Goal: Transaction & Acquisition: Purchase product/service

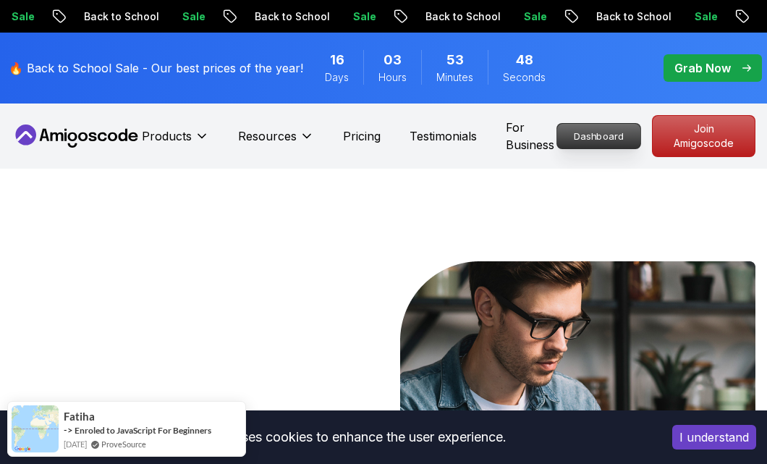
click at [606, 137] on p "Dashboard" at bounding box center [598, 136] width 83 height 25
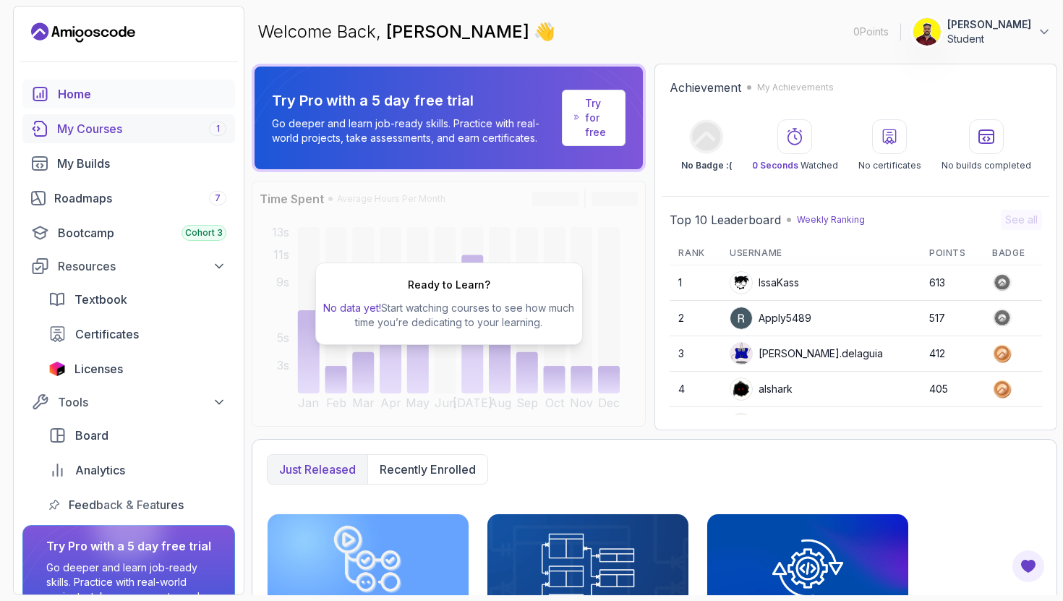
click at [77, 135] on div "My Courses 1" at bounding box center [141, 128] width 169 height 17
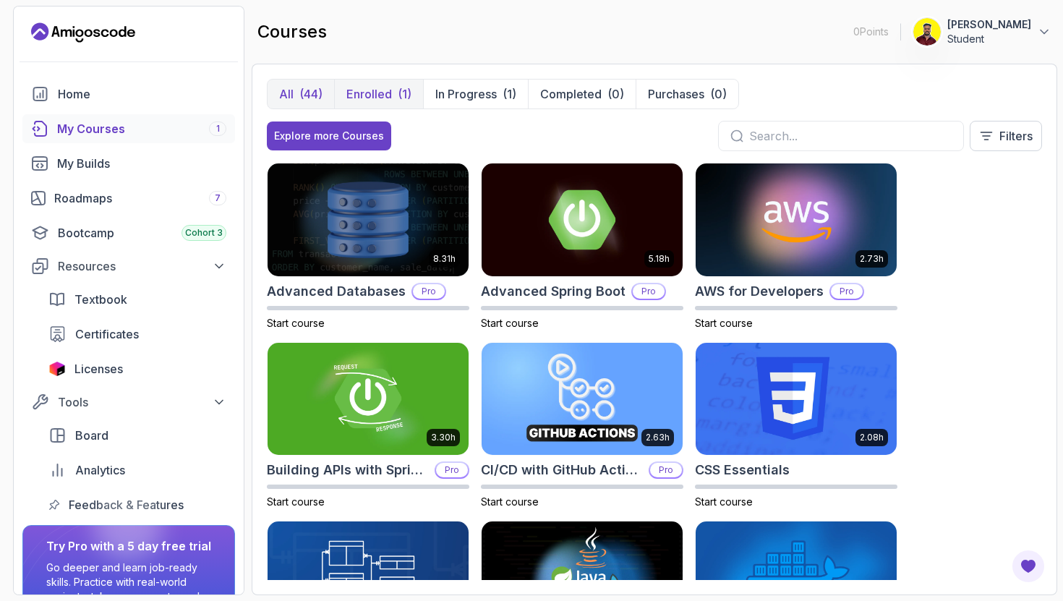
click at [382, 98] on p "Enrolled" at bounding box center [369, 93] width 46 height 17
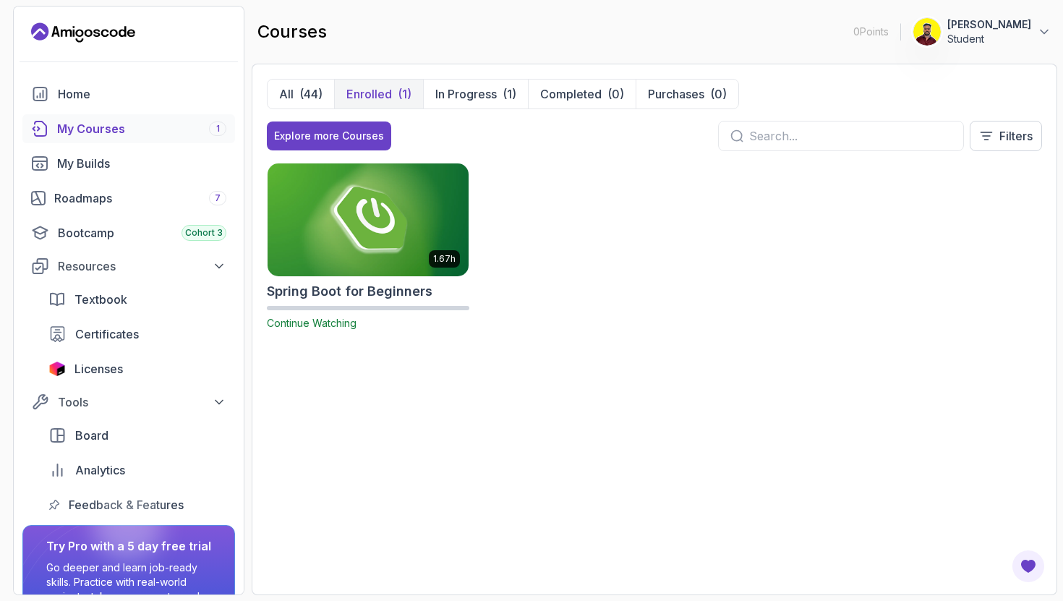
click at [404, 247] on img at bounding box center [368, 220] width 211 height 118
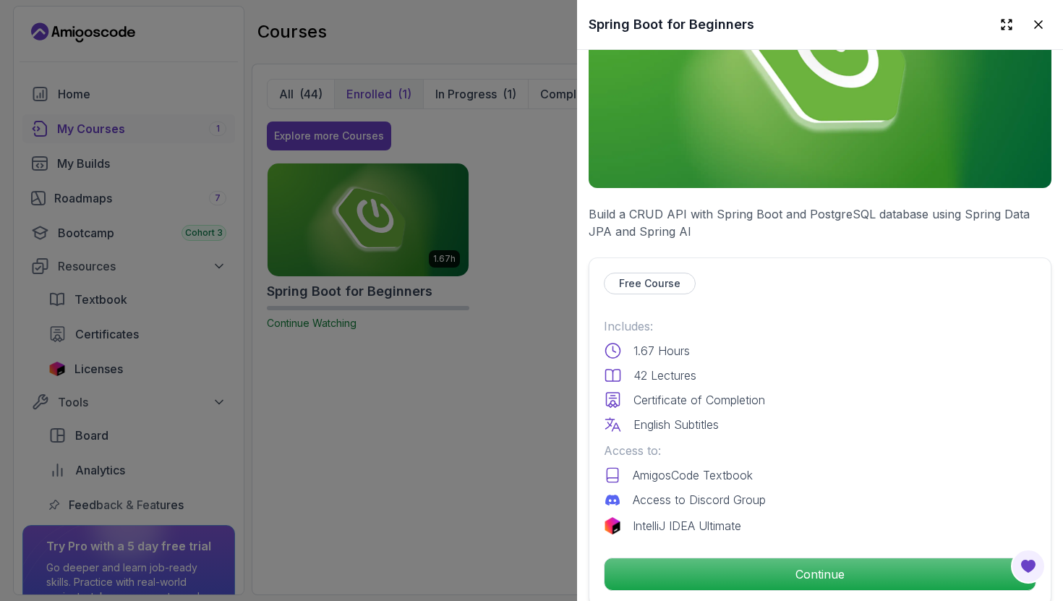
scroll to position [410, 0]
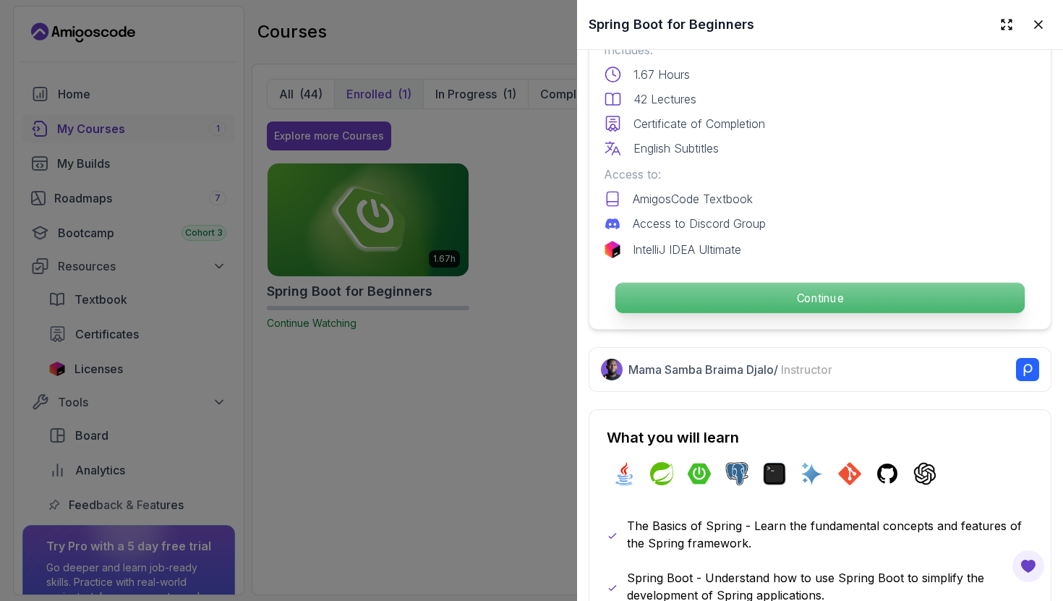
click at [766, 312] on p "Continue" at bounding box center [819, 298] width 409 height 30
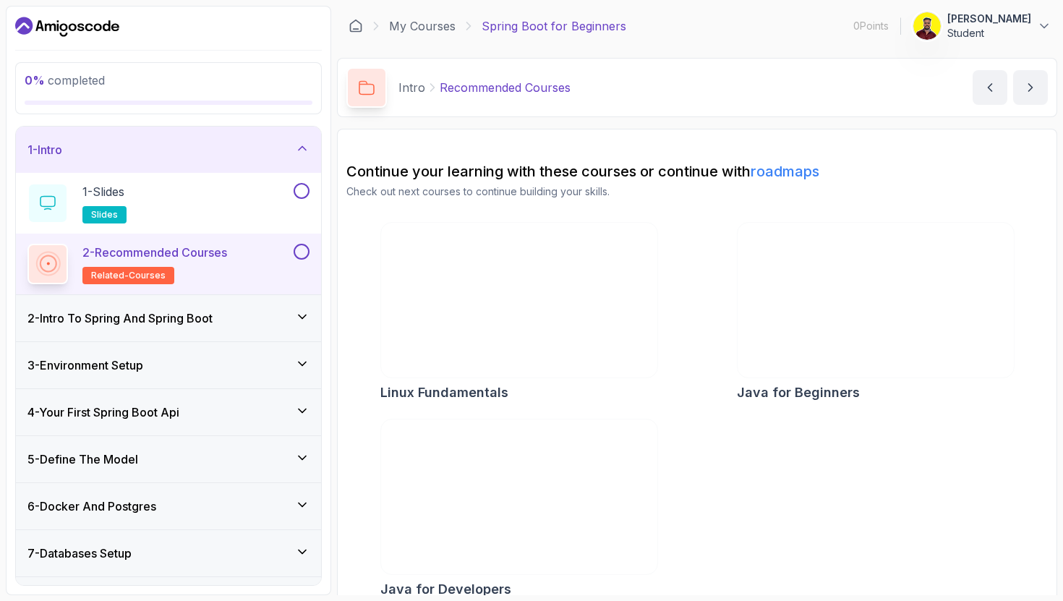
scroll to position [18, 0]
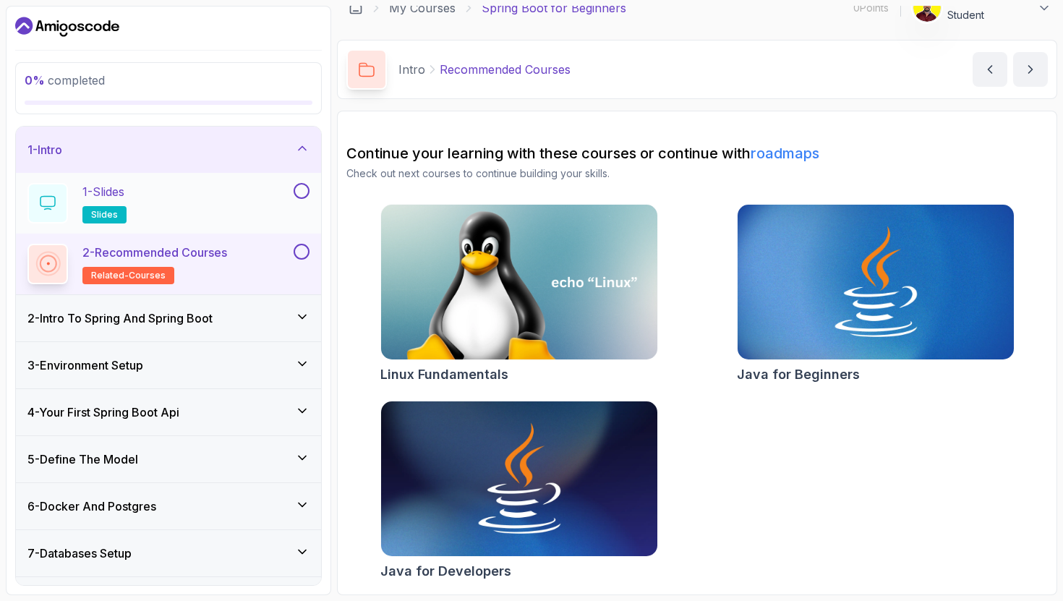
click at [238, 198] on div "1 - Slides slides" at bounding box center [158, 203] width 263 height 41
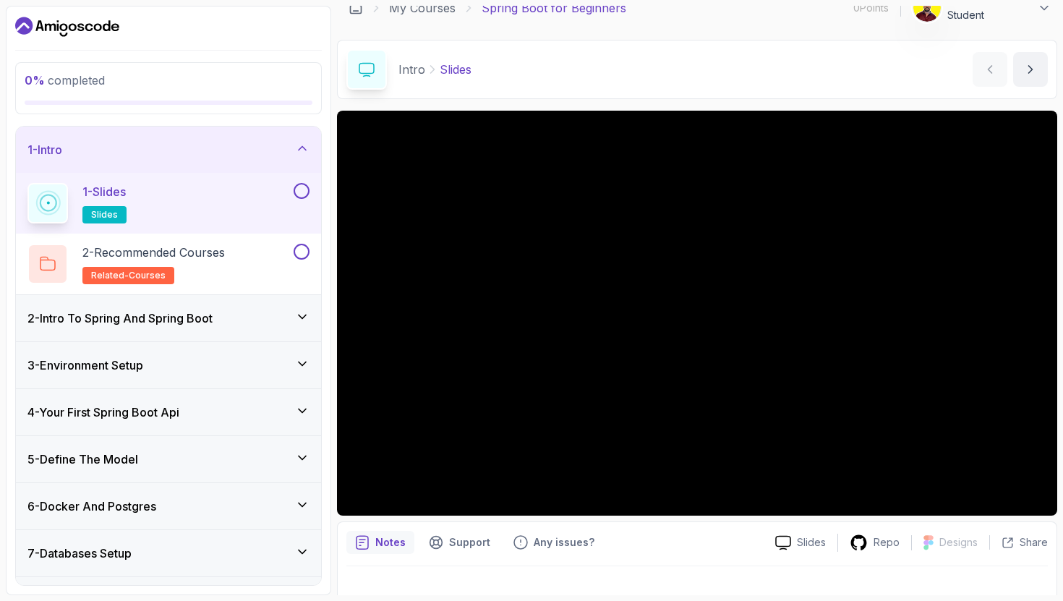
click at [302, 193] on button at bounding box center [302, 191] width 16 height 16
click at [296, 269] on button "2 - Recommended Courses related-courses" at bounding box center [168, 264] width 282 height 41
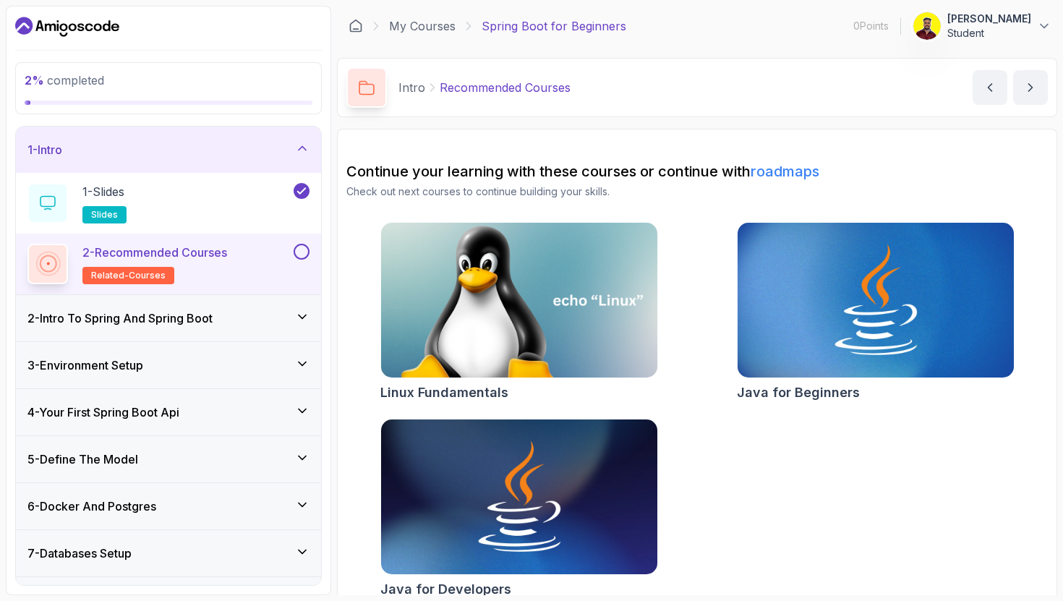
scroll to position [18, 0]
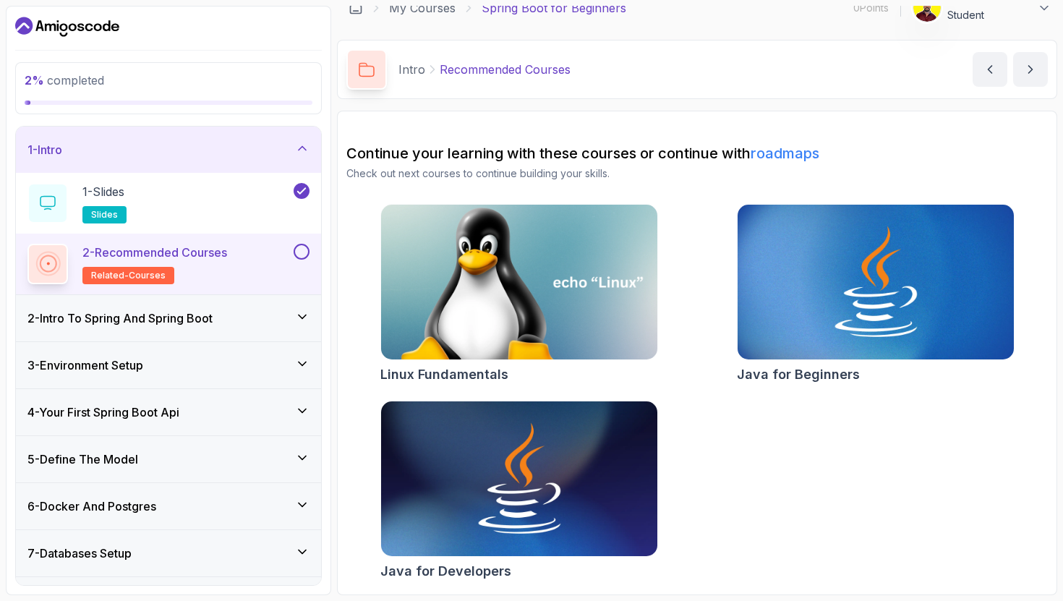
click at [476, 315] on img at bounding box center [519, 282] width 290 height 163
click at [195, 327] on div "2 - Intro To Spring And Spring Boot" at bounding box center [168, 318] width 305 height 46
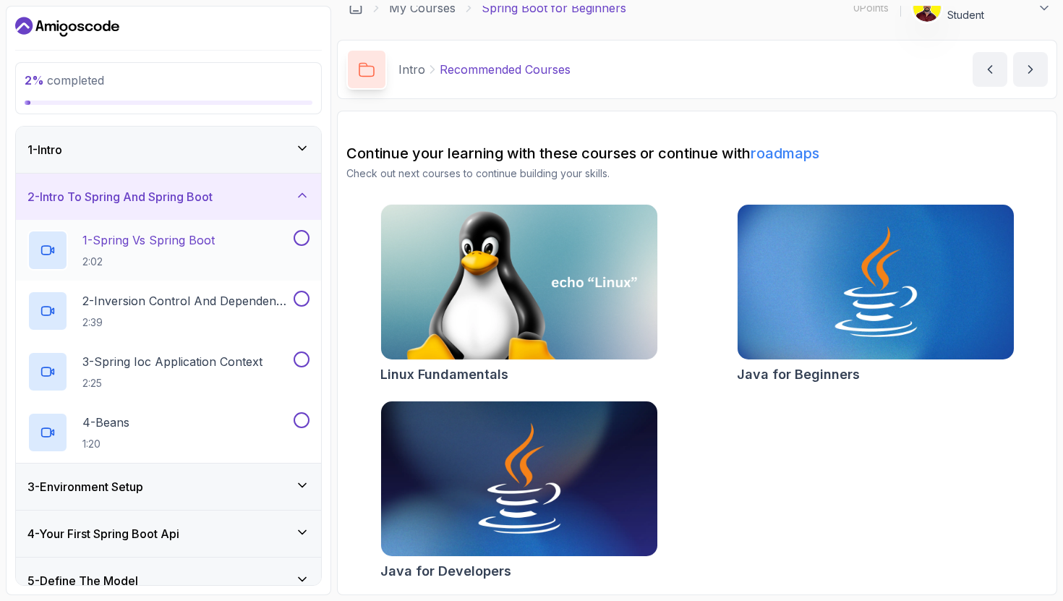
click at [207, 250] on h2 "1 - Spring Vs Spring Boot 2:02" at bounding box center [148, 250] width 132 height 38
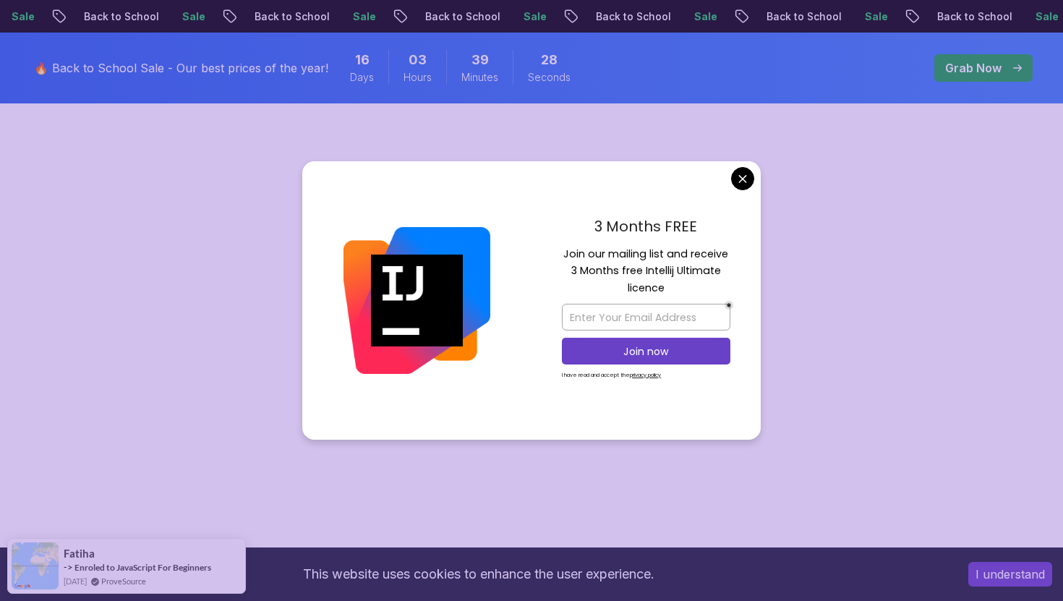
scroll to position [265, 0]
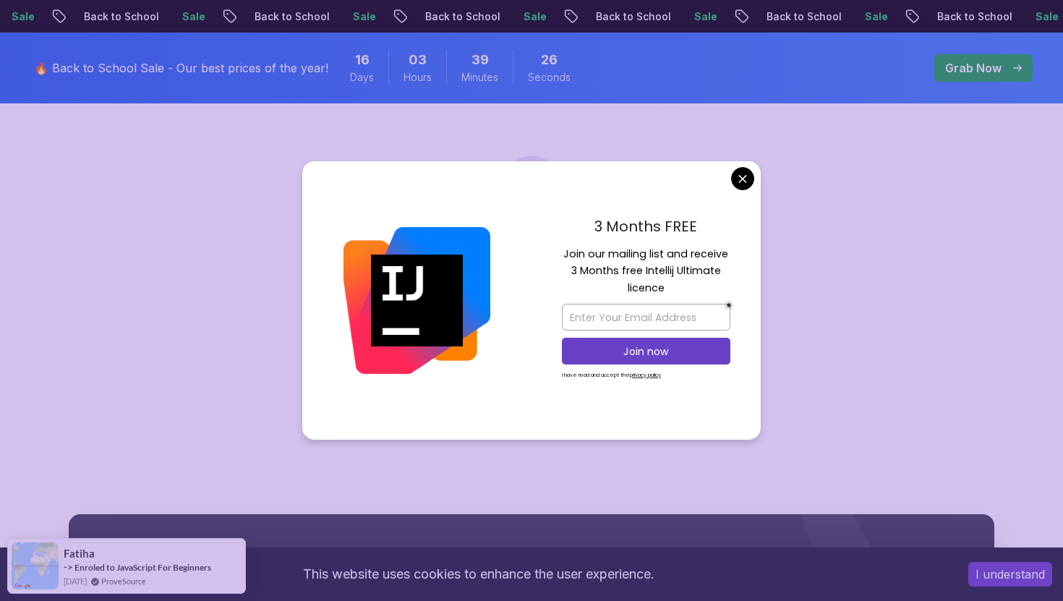
click at [736, 184] on body "Sale Back to School Sale Back to School Sale Back to School Sale Back to School…" at bounding box center [531, 466] width 1063 height 1462
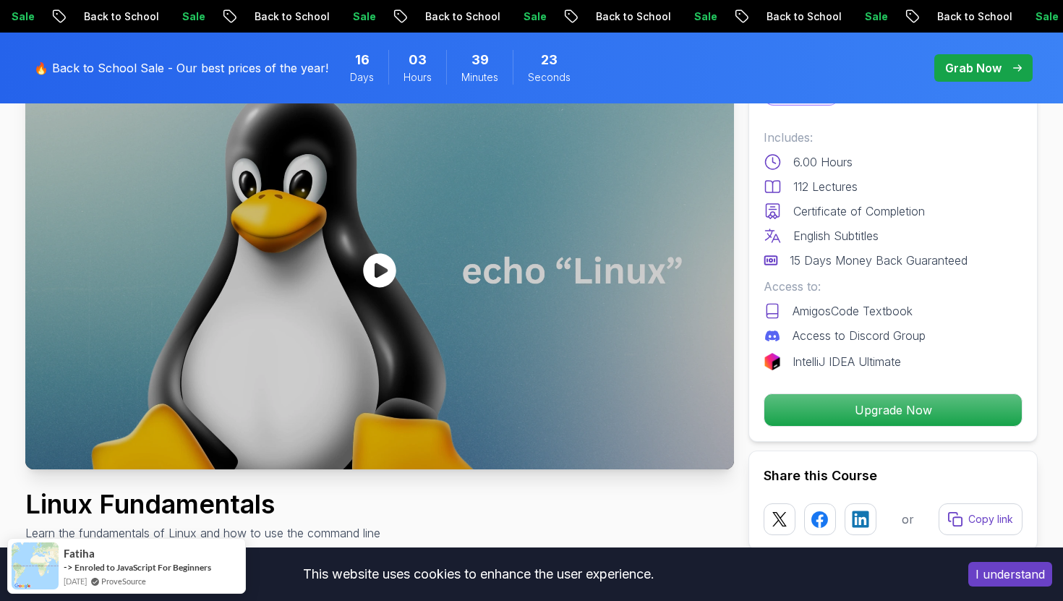
scroll to position [224, 0]
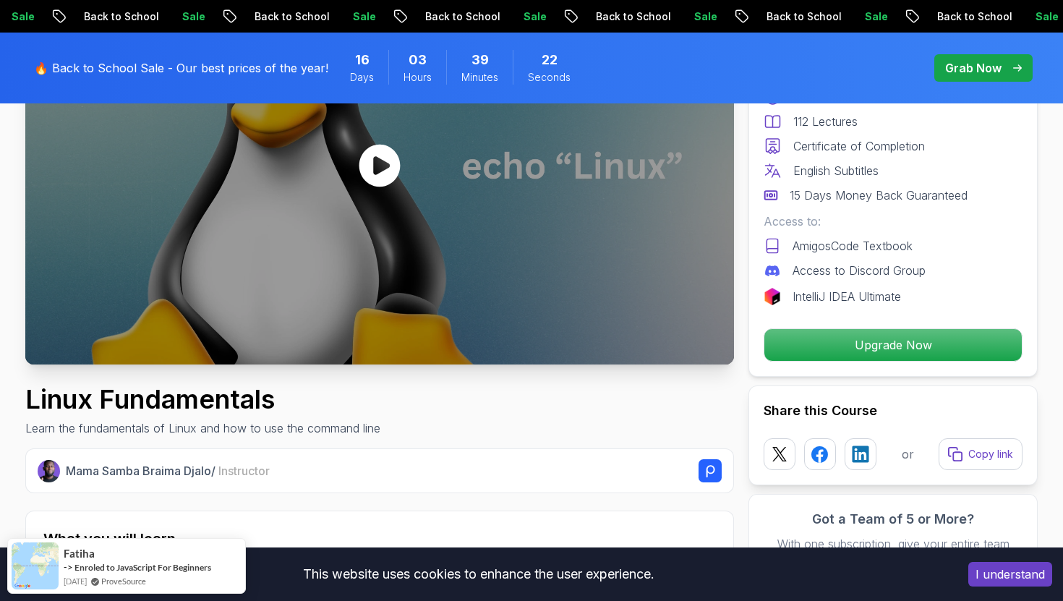
click at [366, 174] on icon at bounding box center [379, 165] width 41 height 43
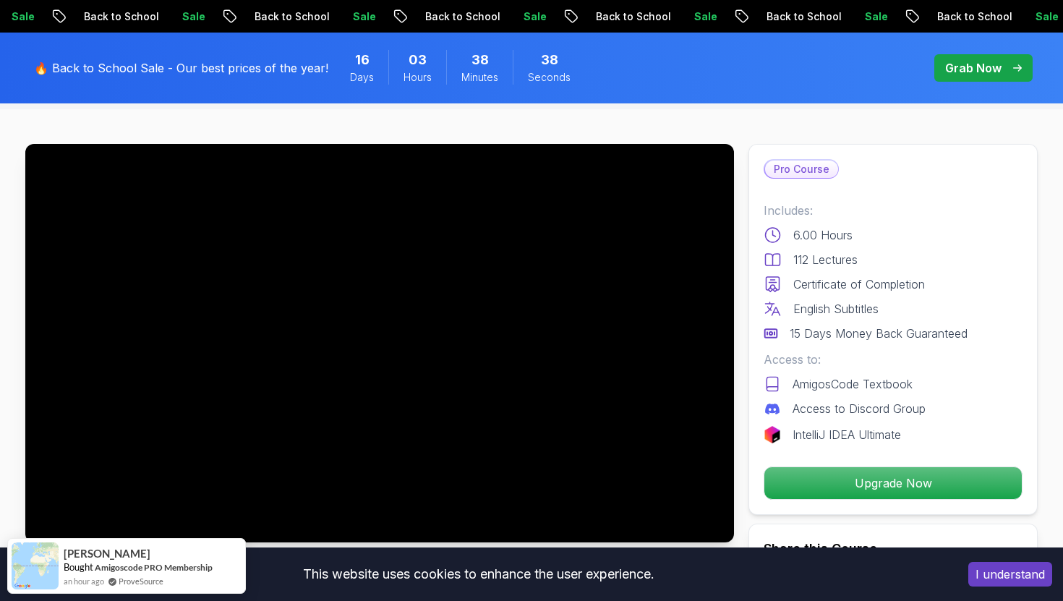
scroll to position [85, 0]
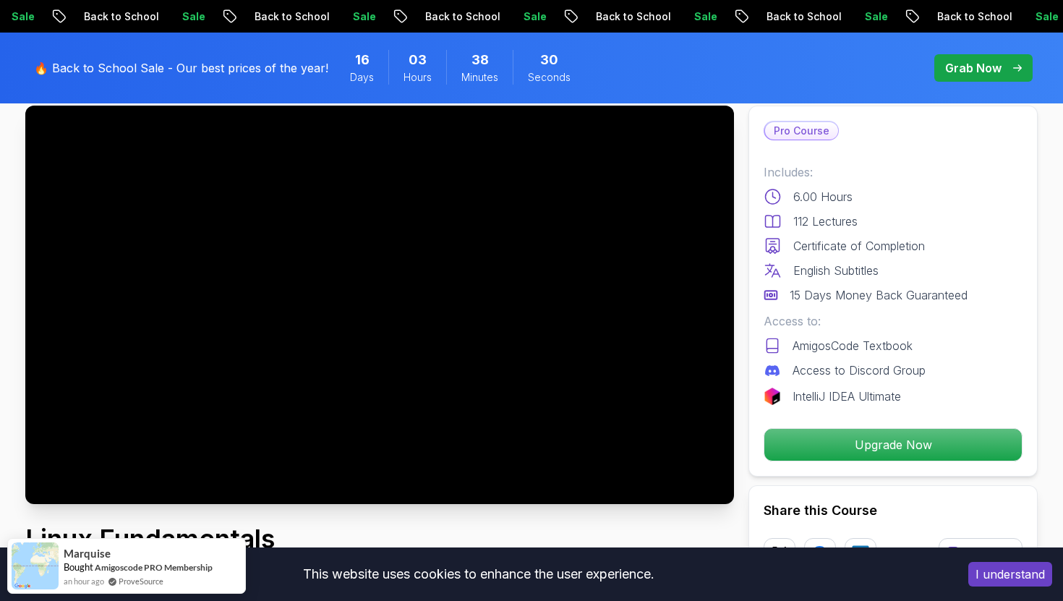
click at [679, 14] on p "Sale" at bounding box center [702, 16] width 46 height 14
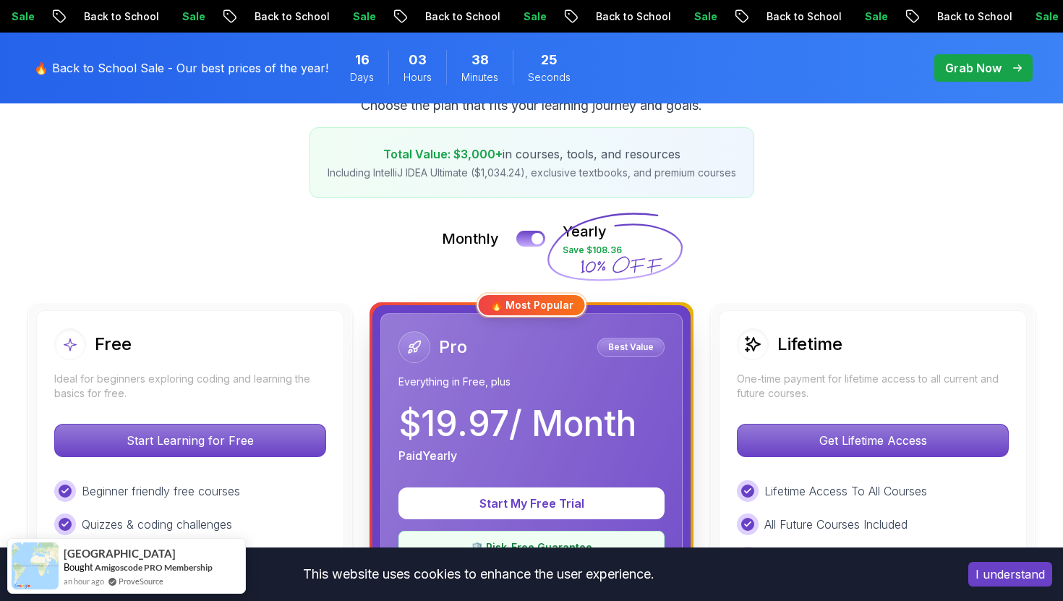
scroll to position [245, 0]
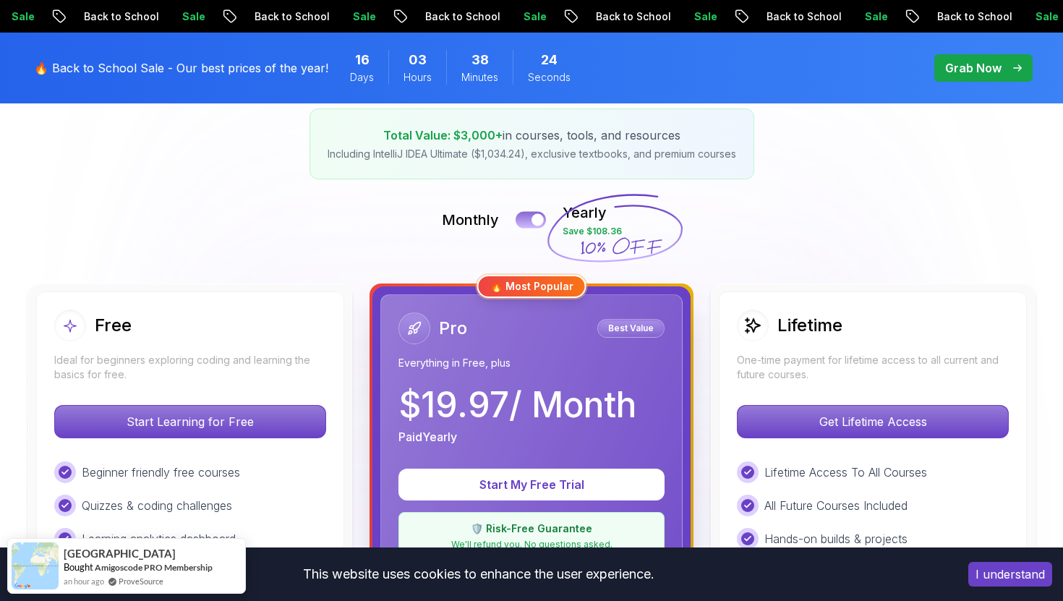
click at [541, 221] on div at bounding box center [538, 220] width 12 height 12
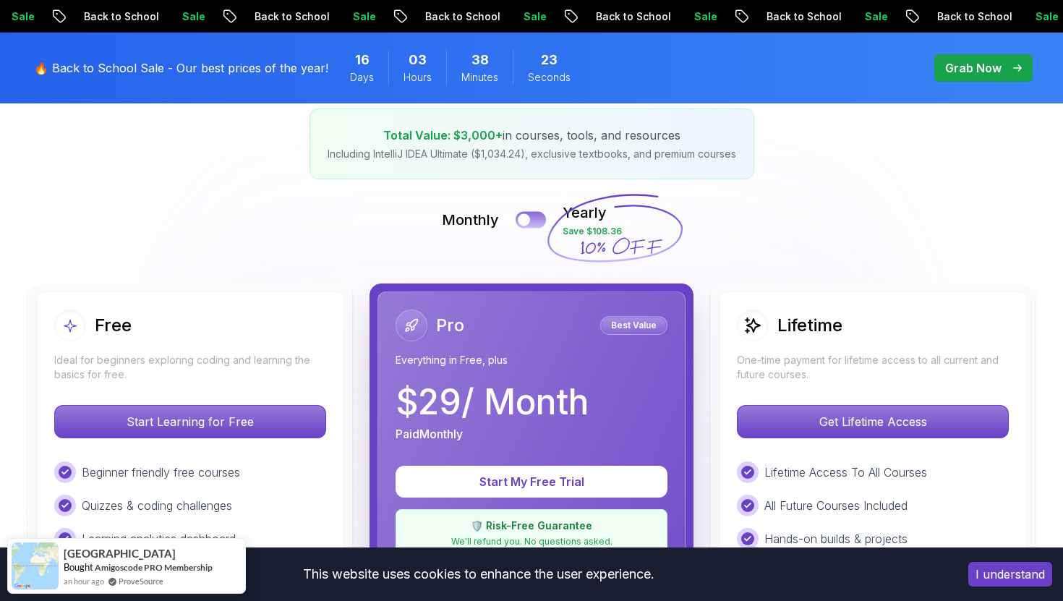
click at [541, 221] on button at bounding box center [531, 219] width 30 height 17
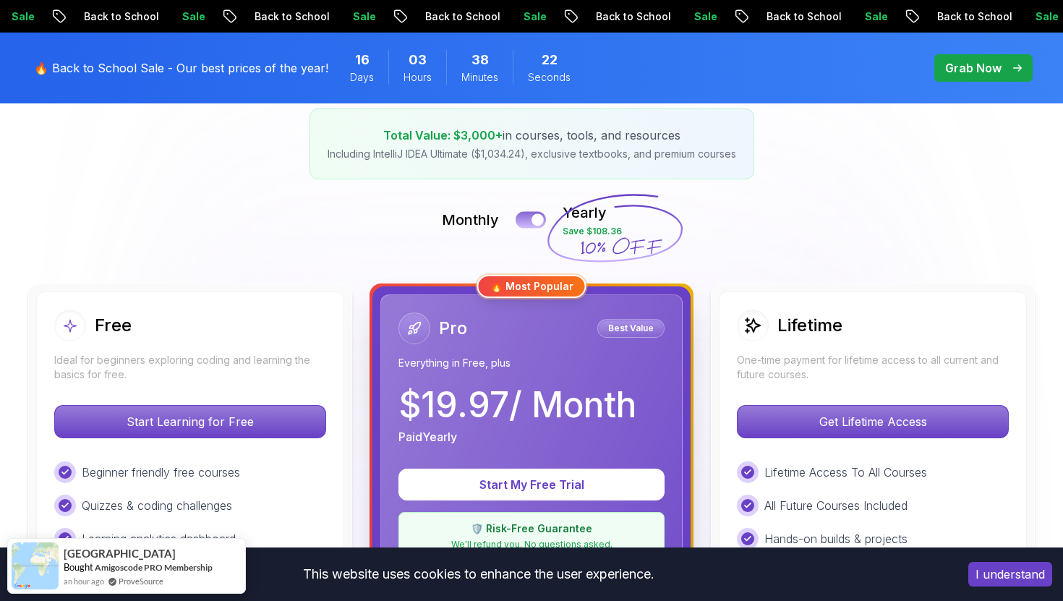
click at [541, 221] on div at bounding box center [538, 220] width 12 height 12
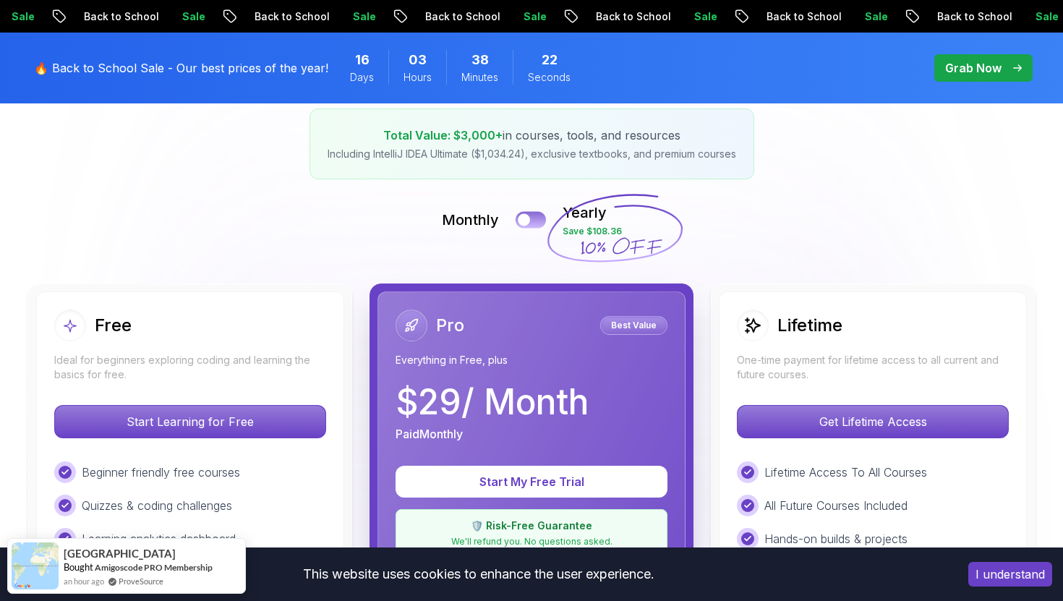
click at [541, 221] on button at bounding box center [531, 219] width 30 height 17
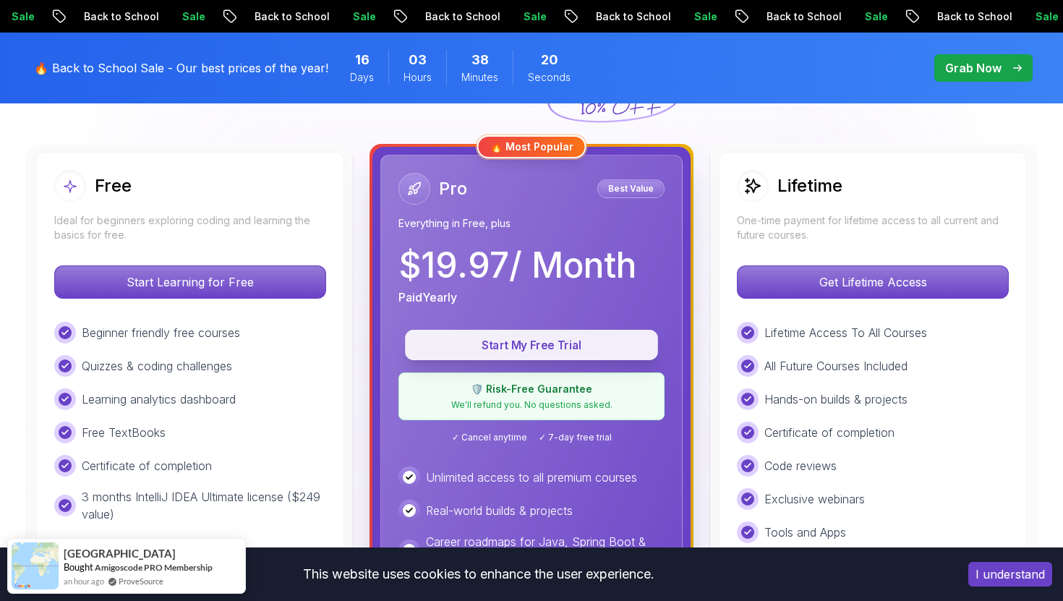
scroll to position [388, 0]
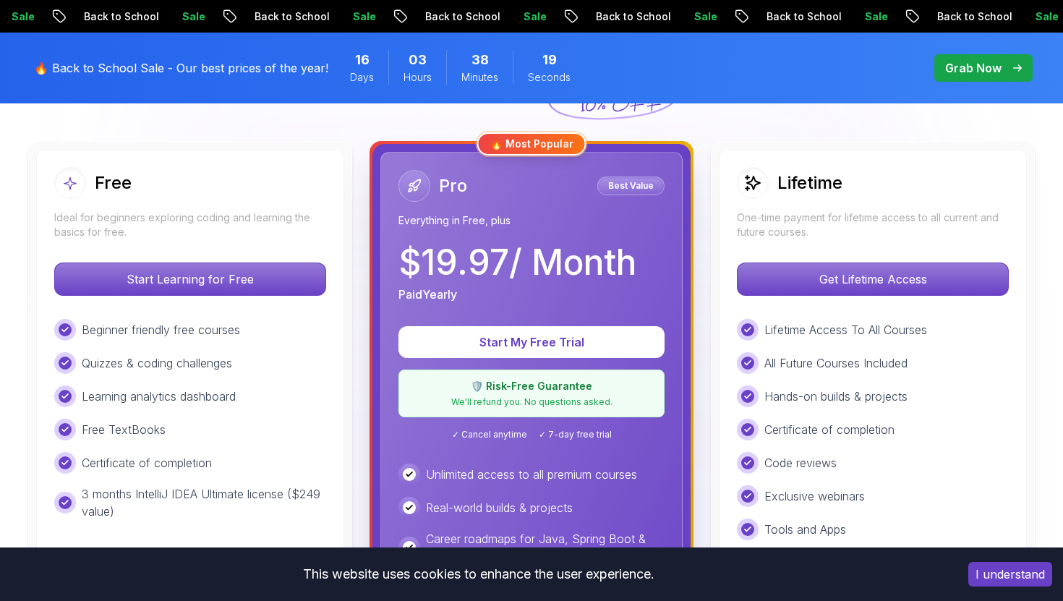
click at [511, 381] on p "🛡️ Risk-Free Guarantee" at bounding box center [531, 386] width 247 height 14
click at [482, 382] on p "🛡️ Risk-Free Guarantee" at bounding box center [531, 386] width 247 height 14
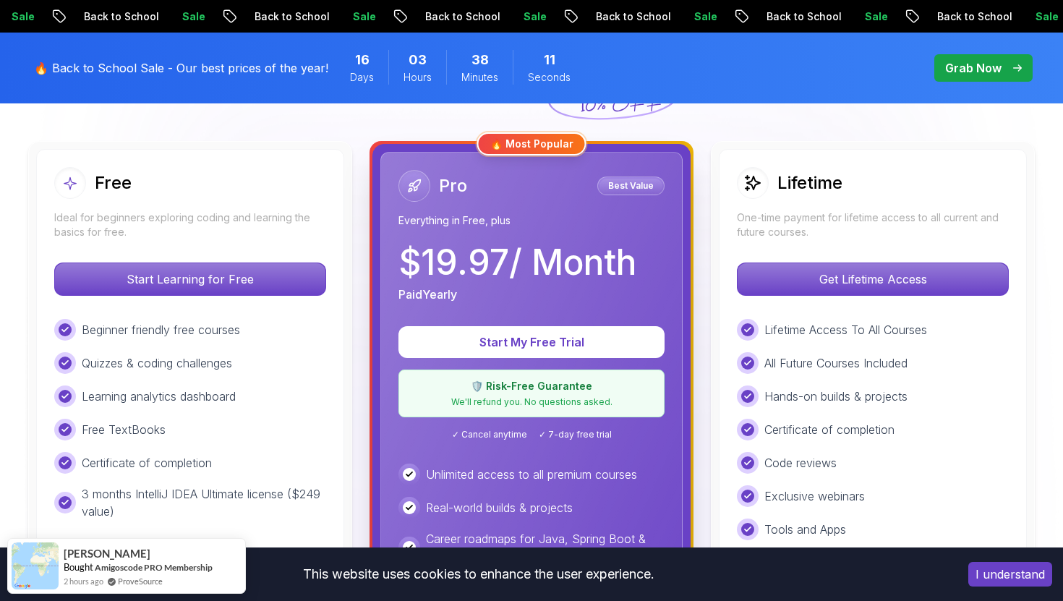
click at [788, 367] on p "All Future Courses Included" at bounding box center [835, 362] width 143 height 17
click at [764, 391] on p "Hands-on builds & projects" at bounding box center [835, 396] width 143 height 17
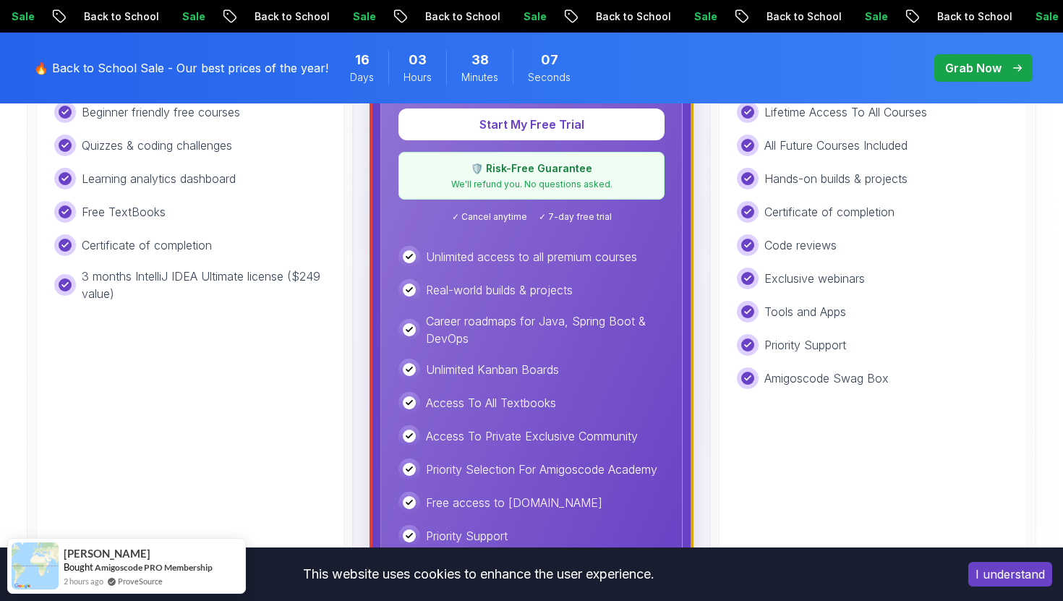
scroll to position [614, 0]
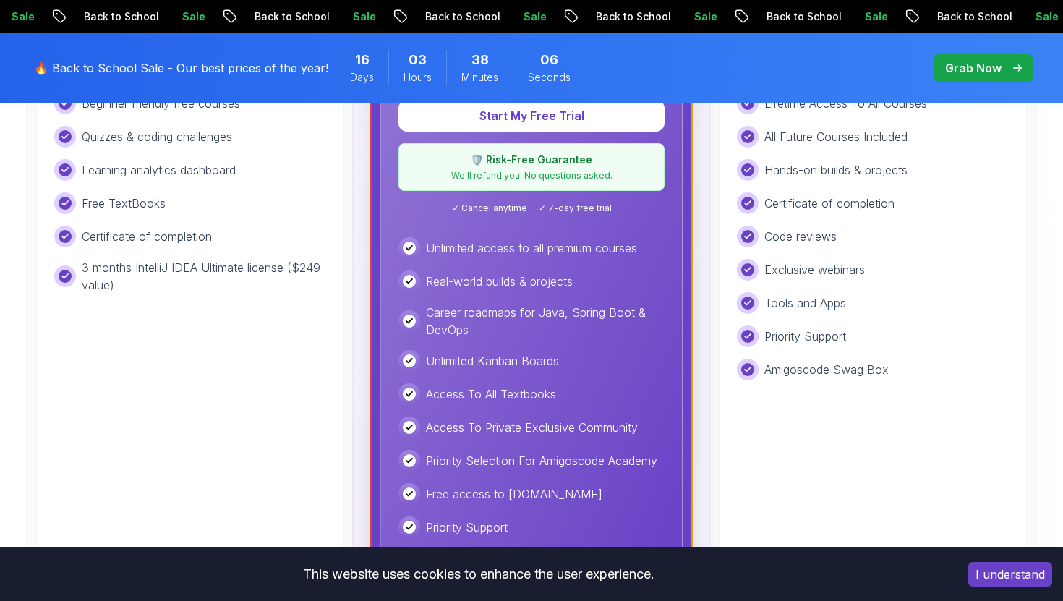
click at [501, 358] on p "Unlimited Kanban Boards" at bounding box center [492, 360] width 133 height 17
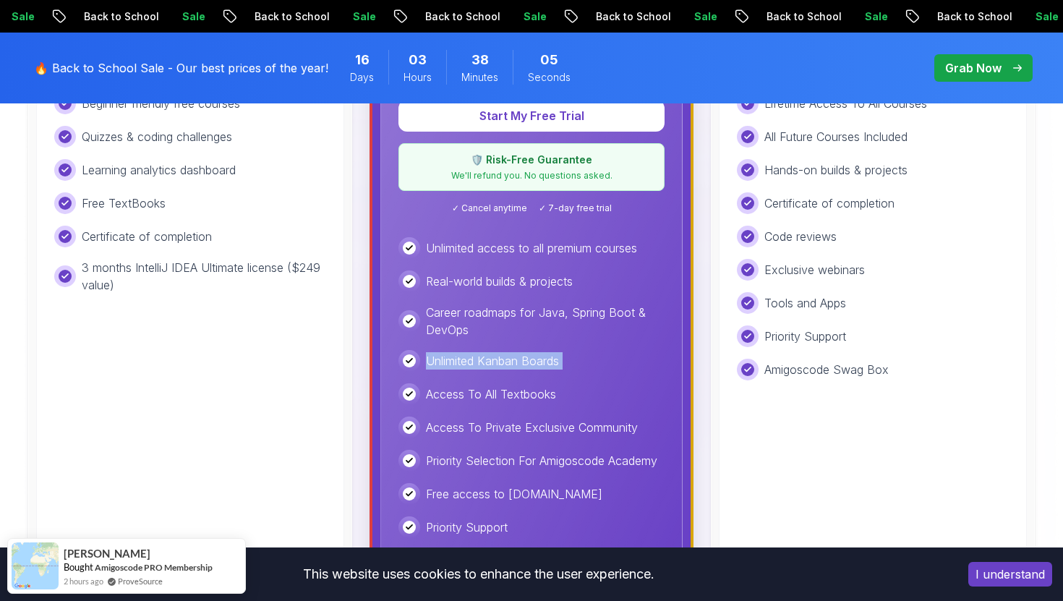
click at [454, 386] on p "Access To All Textbooks" at bounding box center [491, 393] width 130 height 17
click at [484, 320] on p "Career roadmaps for Java, Spring Boot & DevOps" at bounding box center [545, 321] width 239 height 35
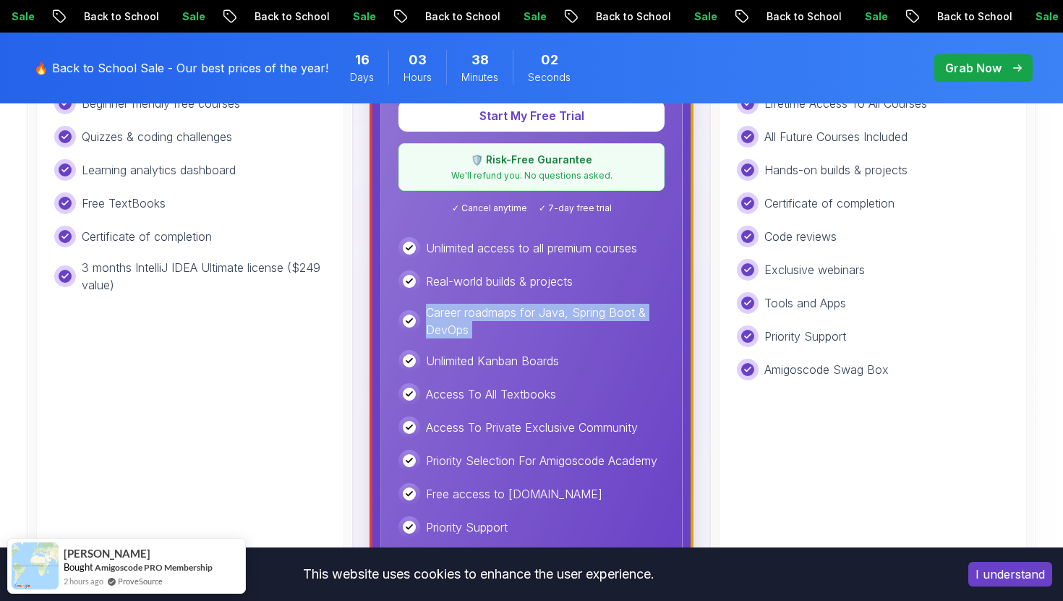
click at [462, 342] on div "Unlimited access to all premium courses Real-world builds & projects Career roa…" at bounding box center [532, 404] width 266 height 334
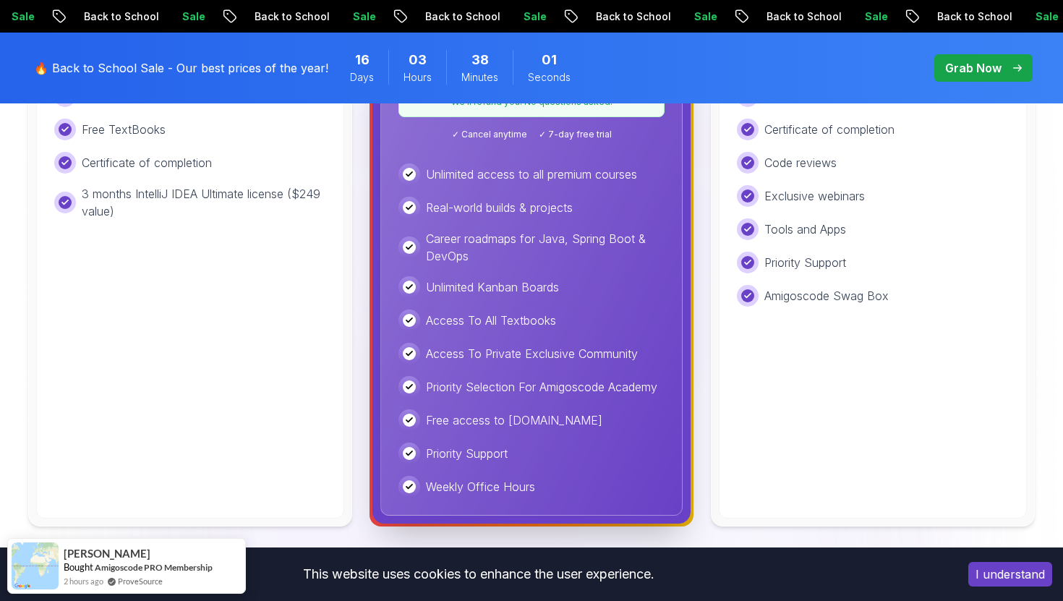
scroll to position [796, 0]
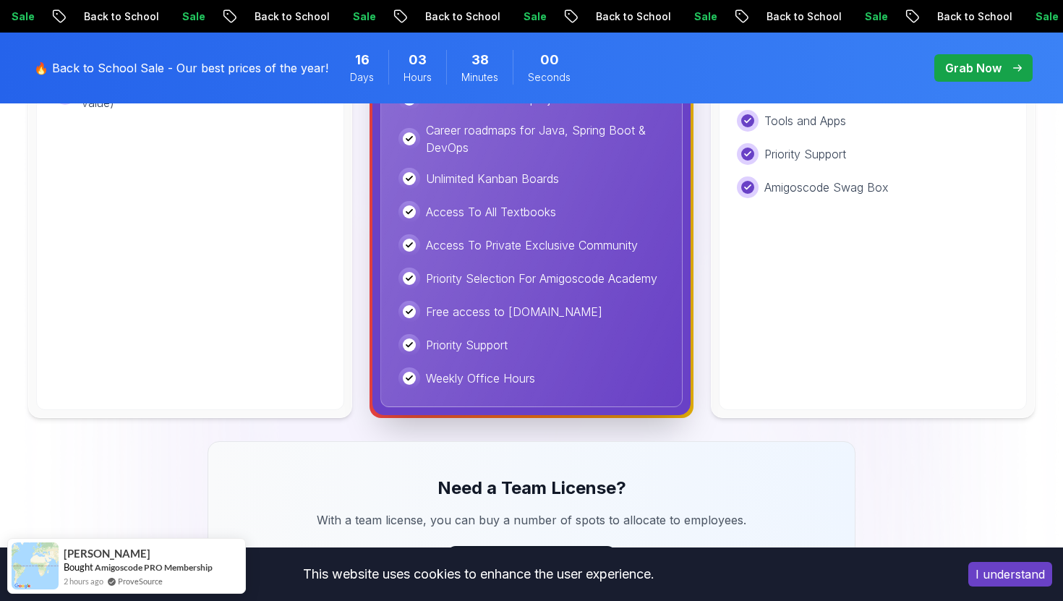
click at [502, 315] on p "Free access to Portfolly.io" at bounding box center [514, 311] width 176 height 17
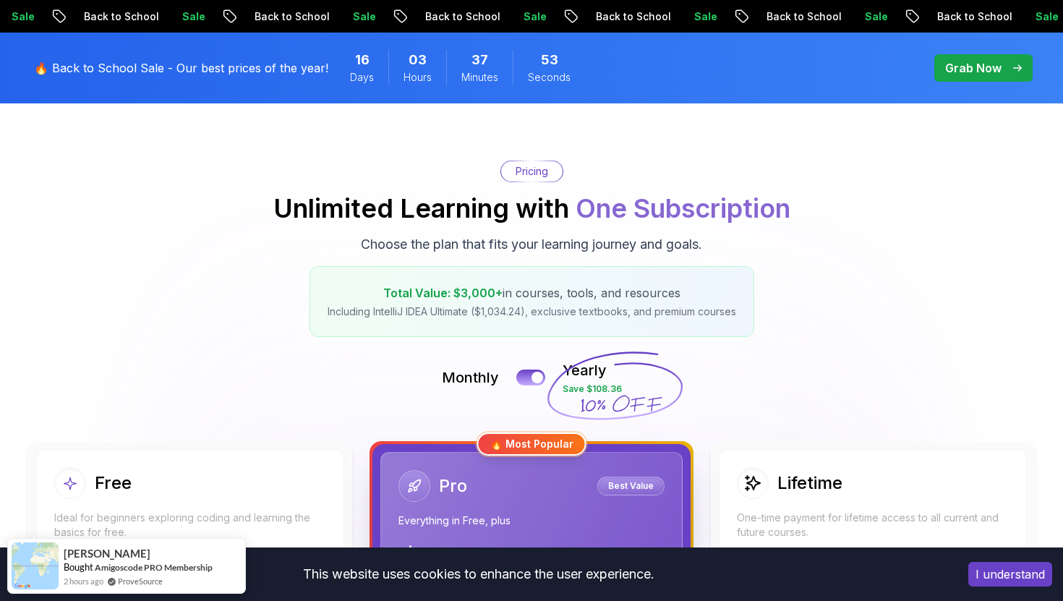
scroll to position [0, 0]
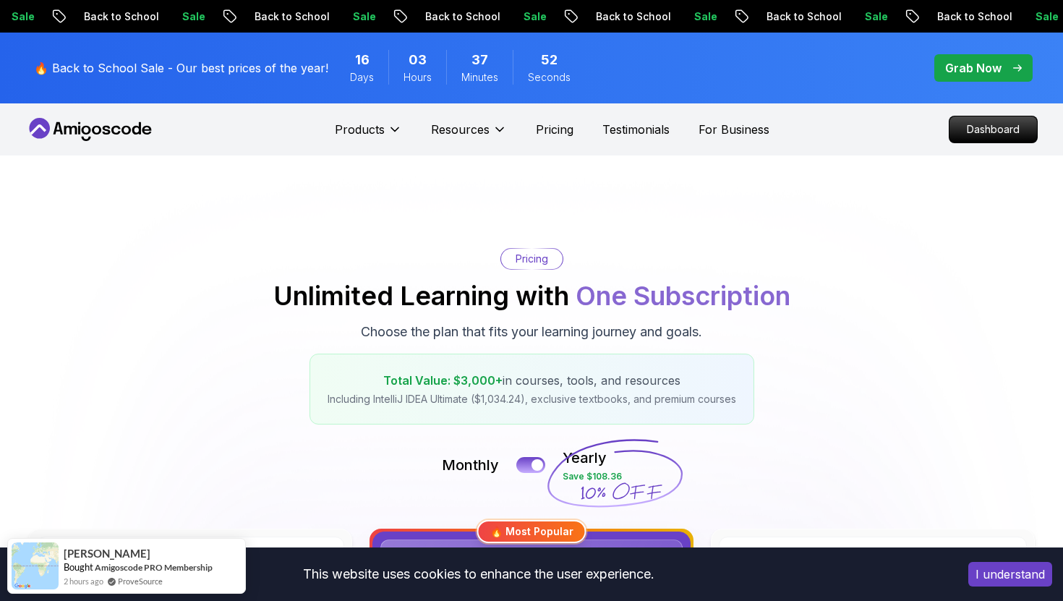
click at [413, 378] on span "Total Value: $3,000+" at bounding box center [442, 380] width 119 height 14
click at [399, 413] on div "Total Value: $3,000+ in courses, tools, and resources Including IntelliJ IDEA U…" at bounding box center [532, 389] width 445 height 71
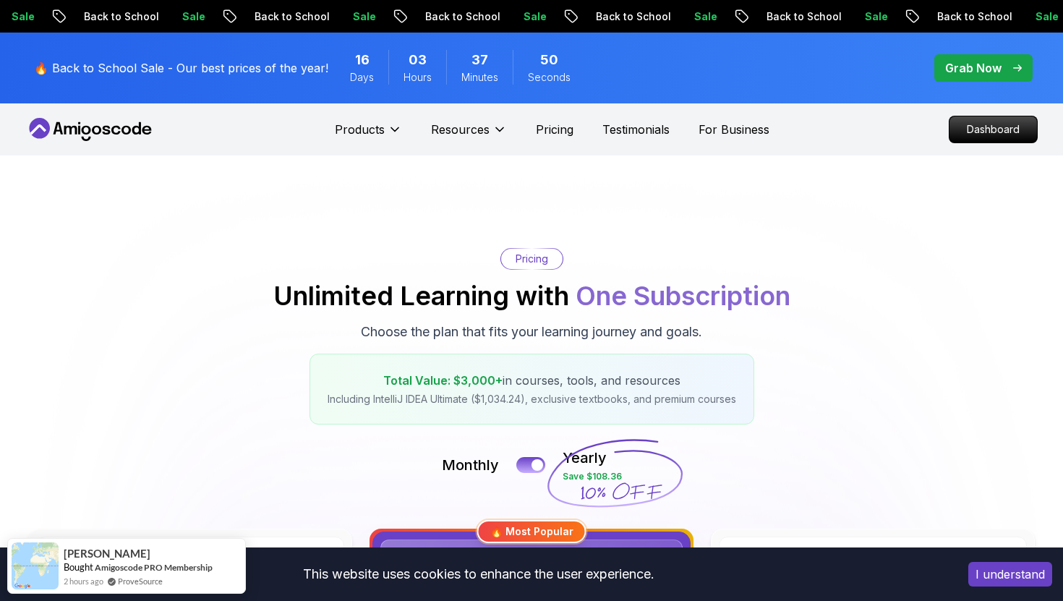
click at [399, 413] on div "Total Value: $3,000+ in courses, tools, and resources Including IntelliJ IDEA U…" at bounding box center [532, 389] width 445 height 71
click at [422, 385] on span "Total Value: $3,000+" at bounding box center [442, 380] width 119 height 14
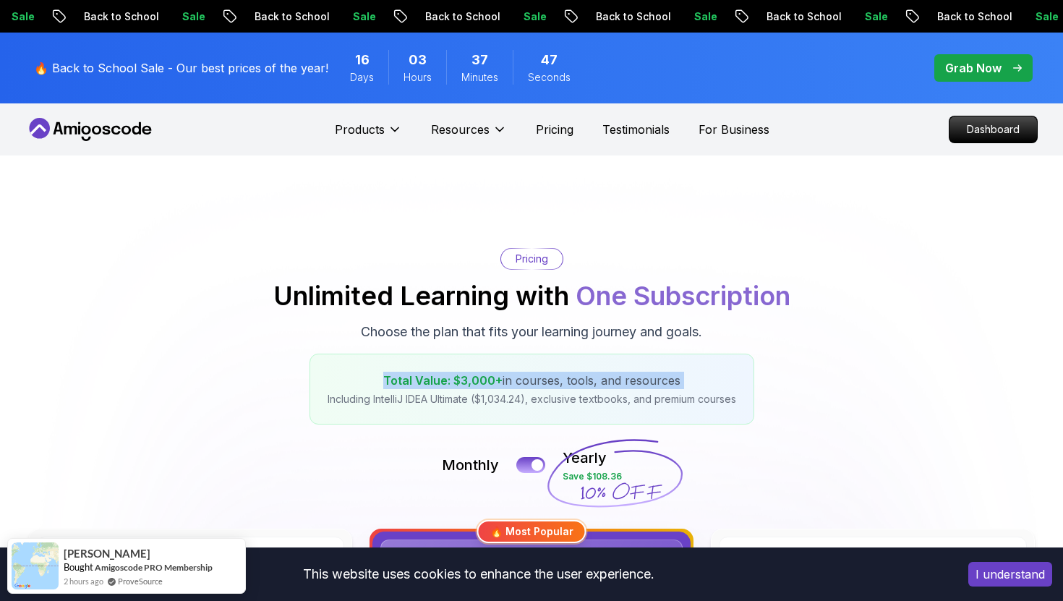
click at [405, 410] on div "Total Value: $3,000+ in courses, tools, and resources Including IntelliJ IDEA U…" at bounding box center [532, 389] width 445 height 71
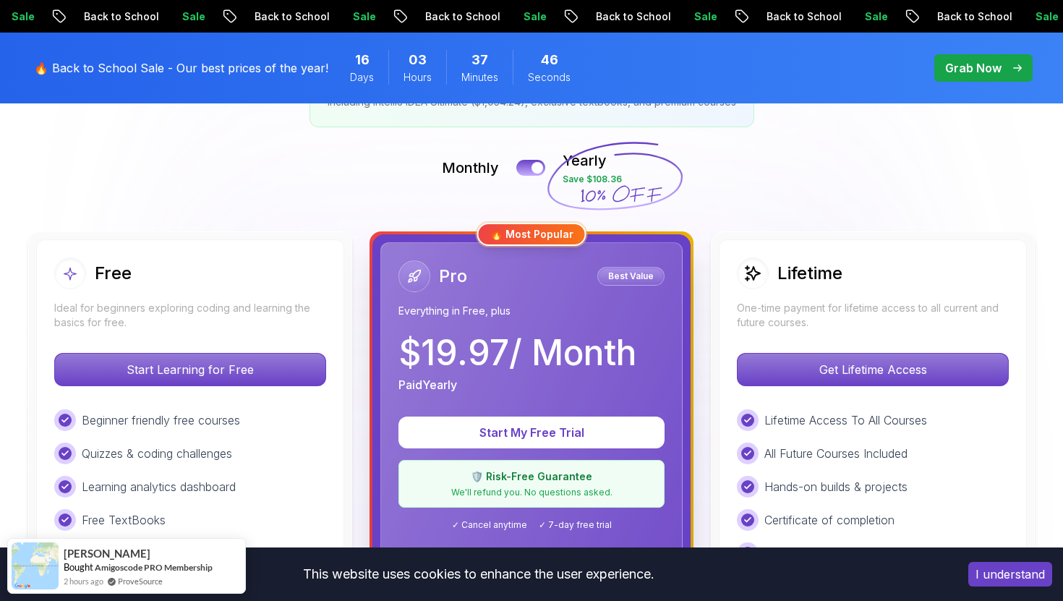
scroll to position [284, 0]
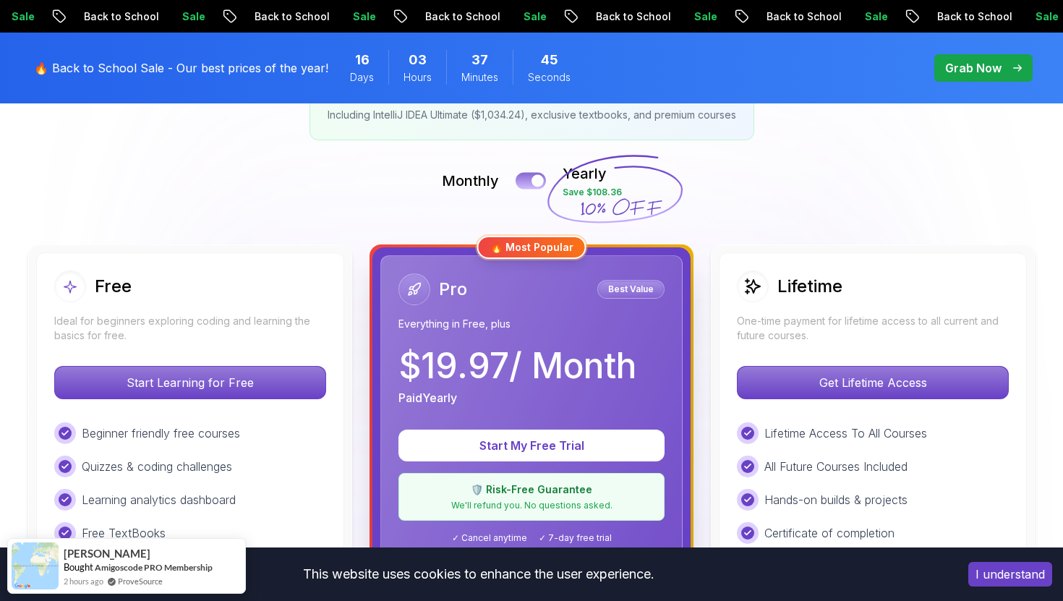
click at [532, 183] on button at bounding box center [531, 180] width 30 height 17
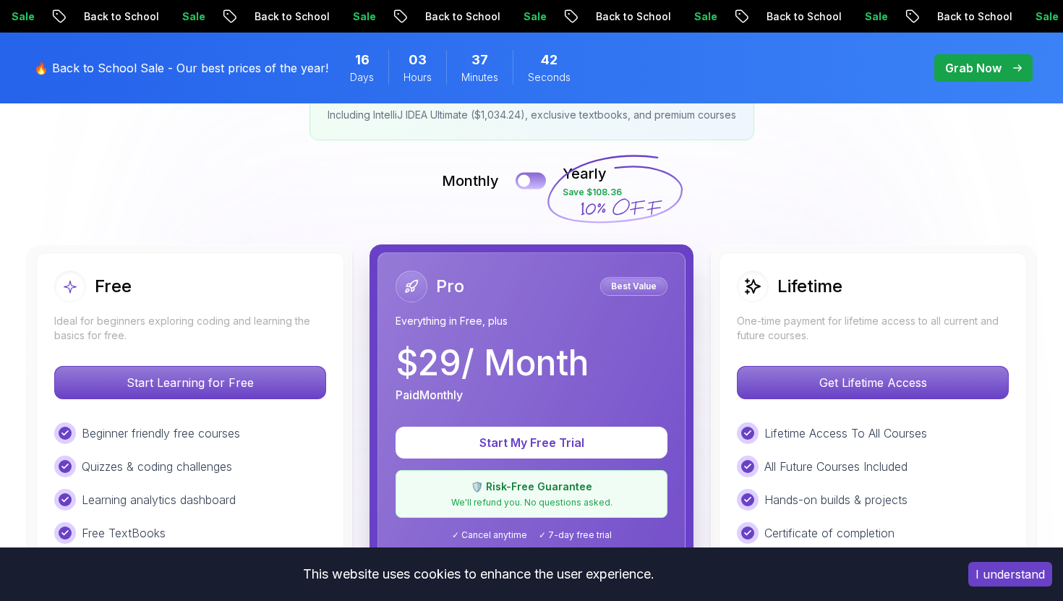
click at [526, 177] on div at bounding box center [524, 181] width 12 height 12
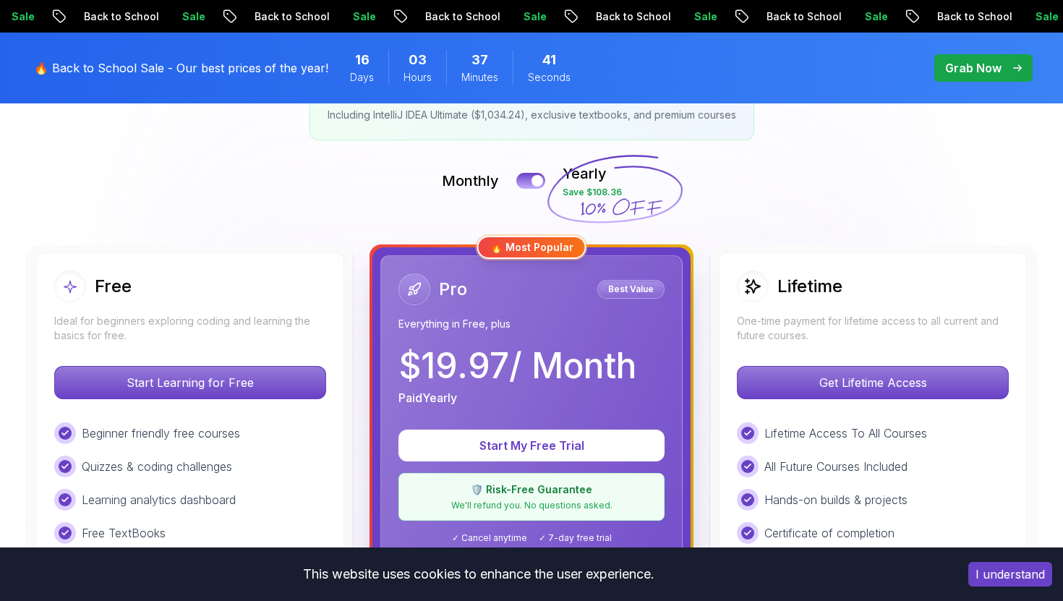
scroll to position [442, 0]
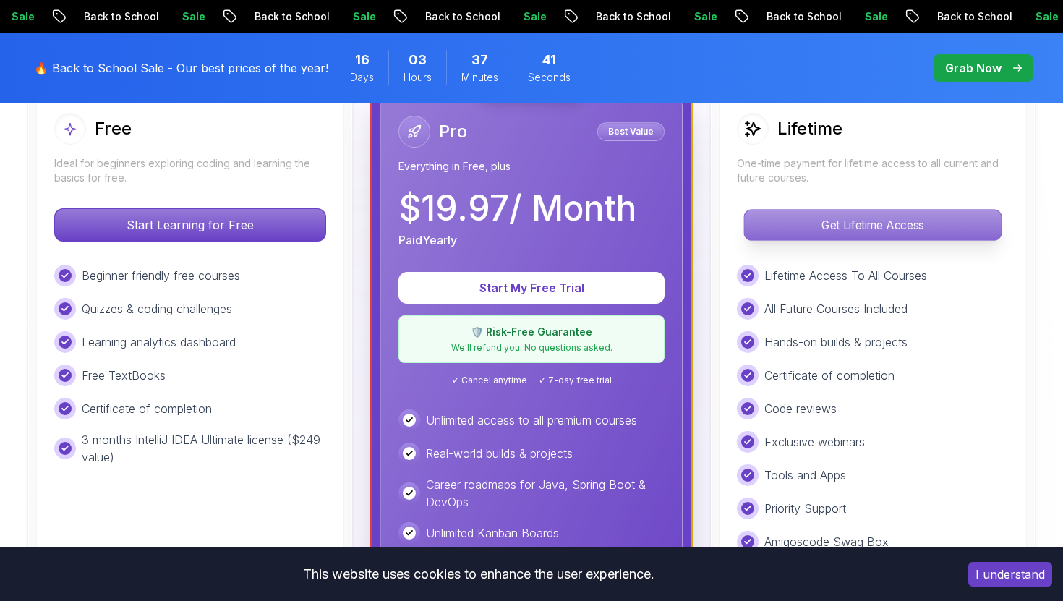
click at [785, 234] on p "Get Lifetime Access" at bounding box center [872, 225] width 257 height 30
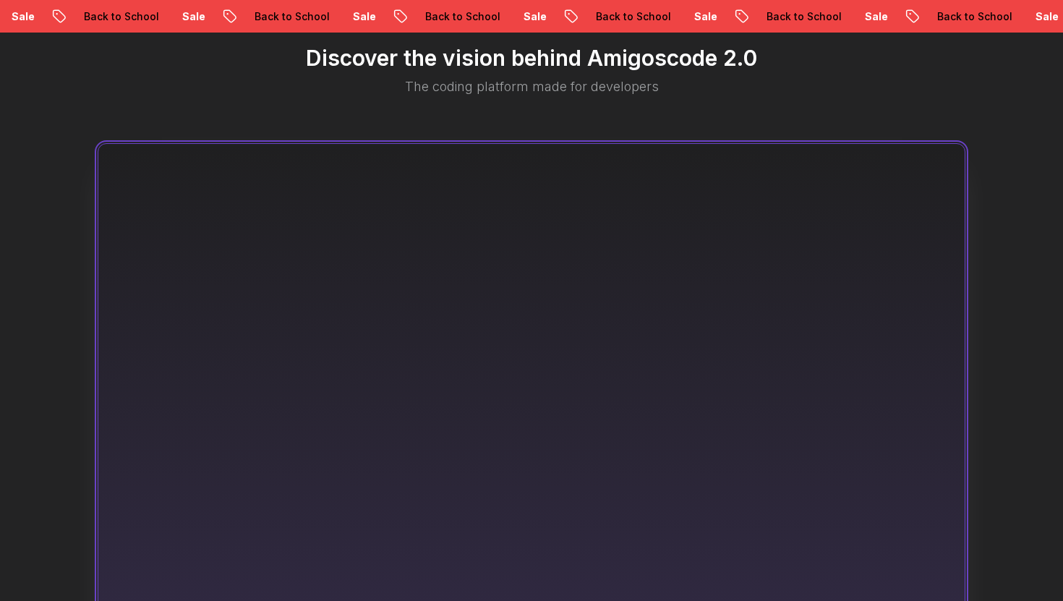
scroll to position [875, 0]
